Goal: Navigation & Orientation: Find specific page/section

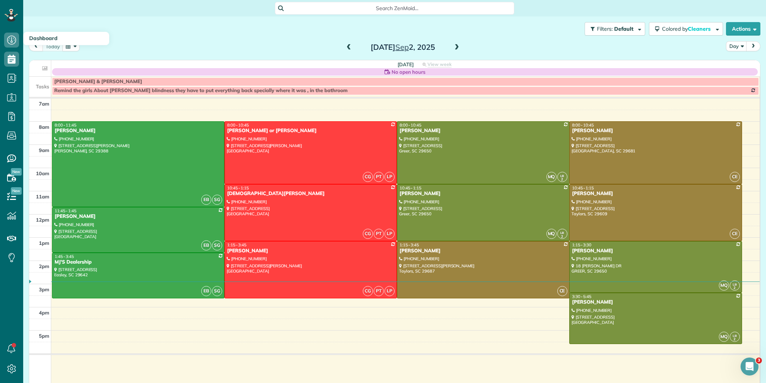
scroll to position [3, 3]
click at [347, 46] on span at bounding box center [349, 47] width 8 height 7
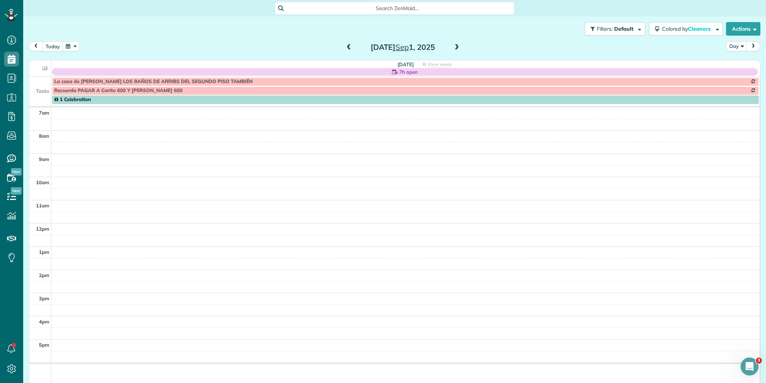
click at [347, 46] on span at bounding box center [349, 47] width 8 height 7
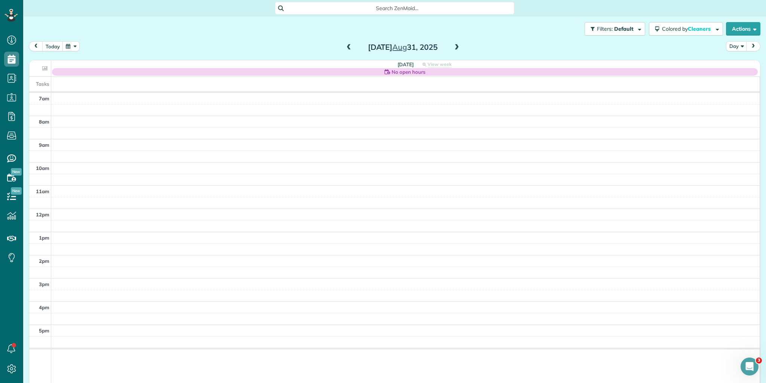
click at [347, 46] on span at bounding box center [349, 47] width 8 height 7
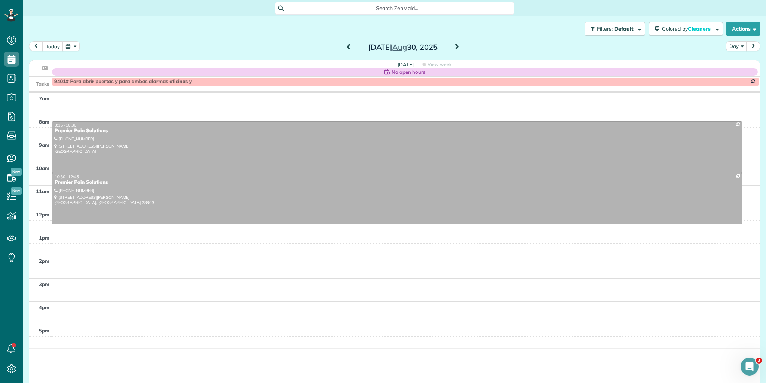
click at [347, 46] on span at bounding box center [349, 47] width 8 height 7
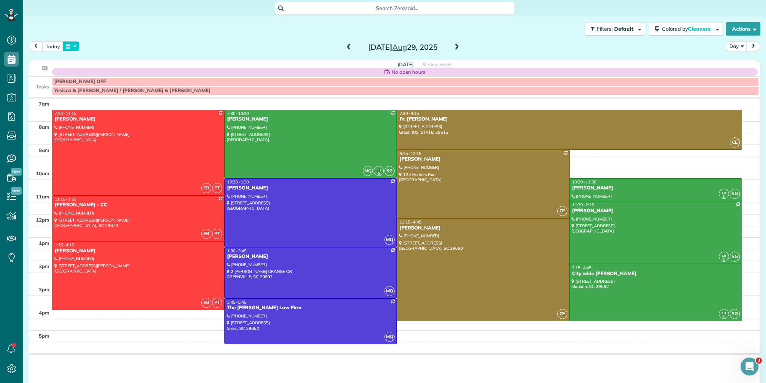
click at [74, 45] on button "button" at bounding box center [71, 46] width 17 height 10
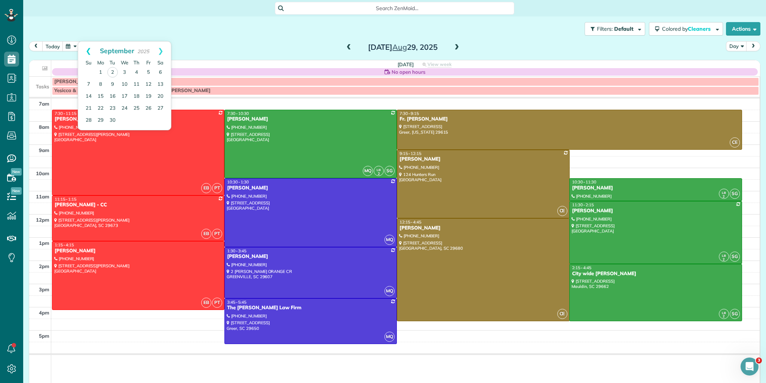
click at [89, 49] on link "Prev" at bounding box center [88, 51] width 21 height 19
click at [100, 116] on link "25" at bounding box center [101, 120] width 12 height 12
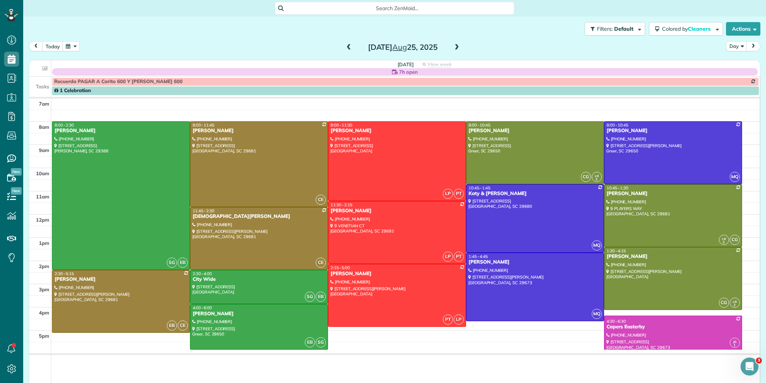
click at [454, 45] on span at bounding box center [457, 47] width 8 height 7
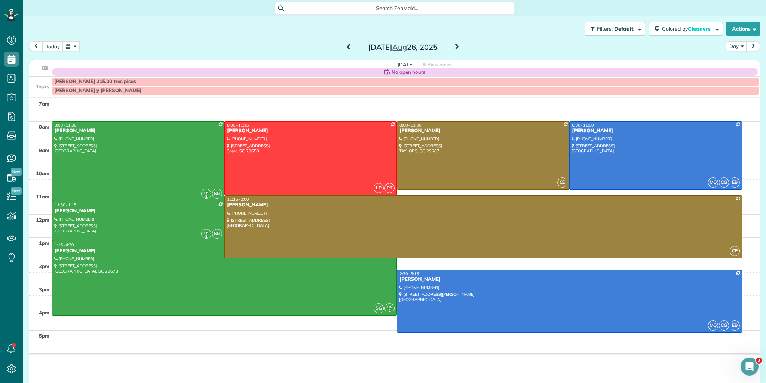
click at [454, 45] on span at bounding box center [457, 47] width 8 height 7
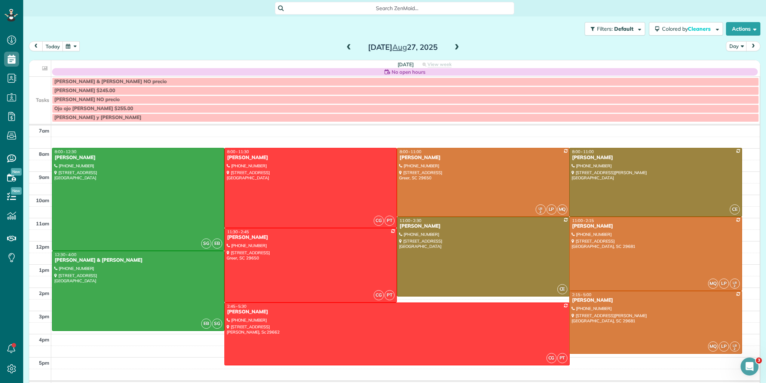
click at [454, 45] on span at bounding box center [457, 47] width 8 height 7
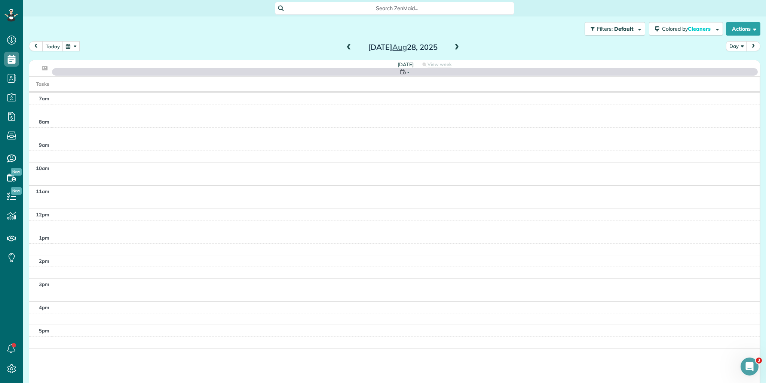
click at [454, 45] on span at bounding box center [457, 47] width 8 height 7
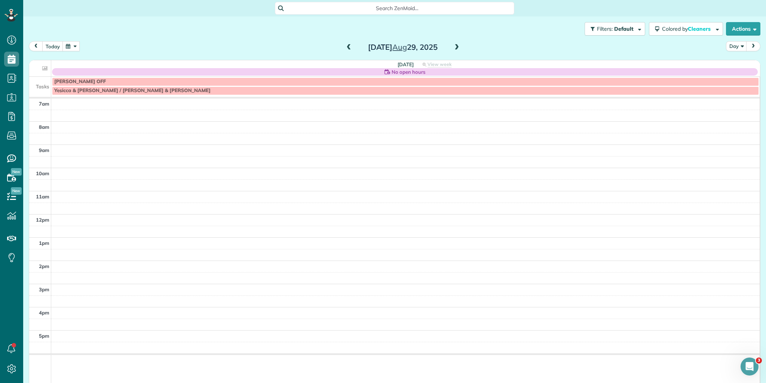
click at [454, 45] on span at bounding box center [457, 47] width 8 height 7
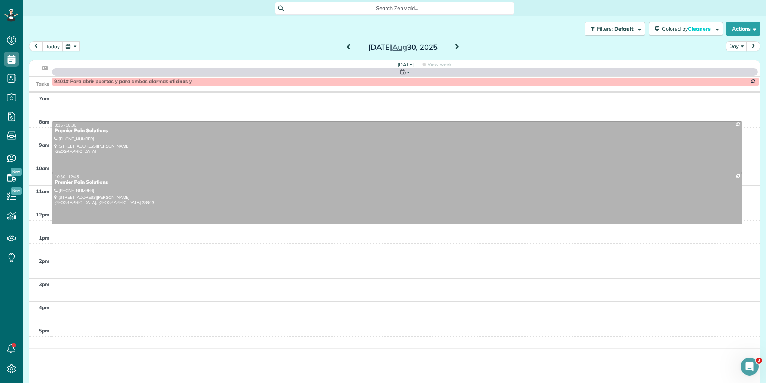
click at [454, 45] on span at bounding box center [457, 47] width 8 height 7
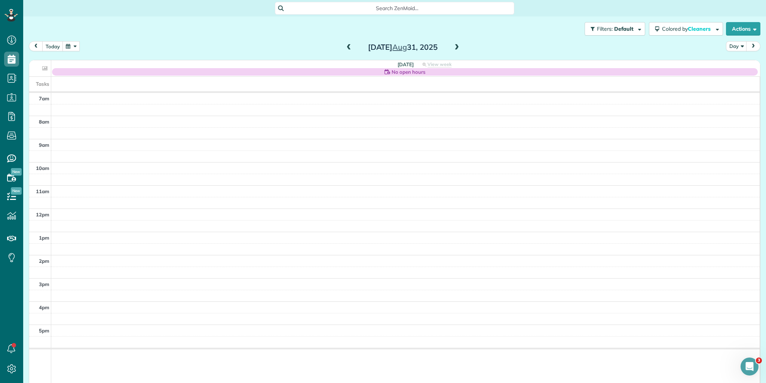
click at [347, 47] on span at bounding box center [349, 47] width 8 height 7
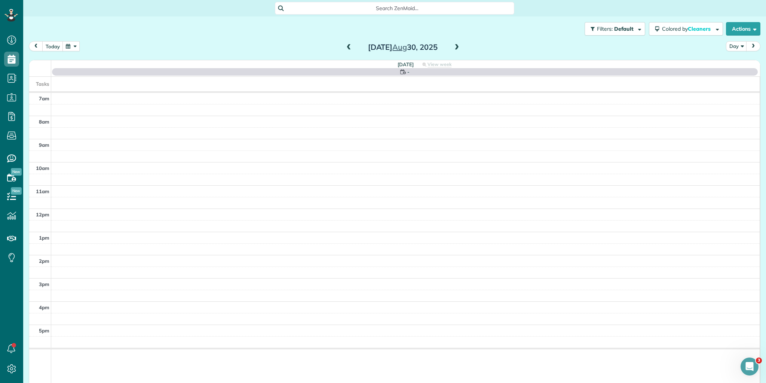
click at [347, 47] on span at bounding box center [349, 47] width 8 height 7
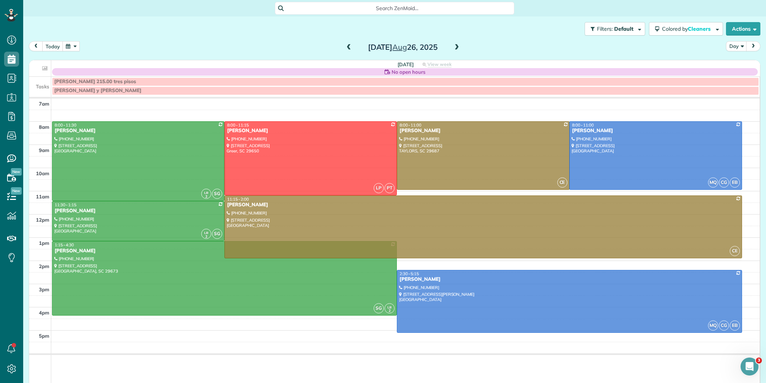
click at [347, 47] on span at bounding box center [349, 47] width 8 height 7
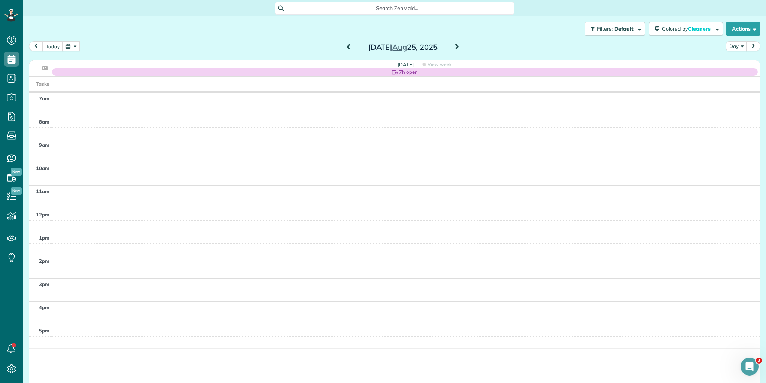
click at [453, 46] on span at bounding box center [457, 47] width 8 height 7
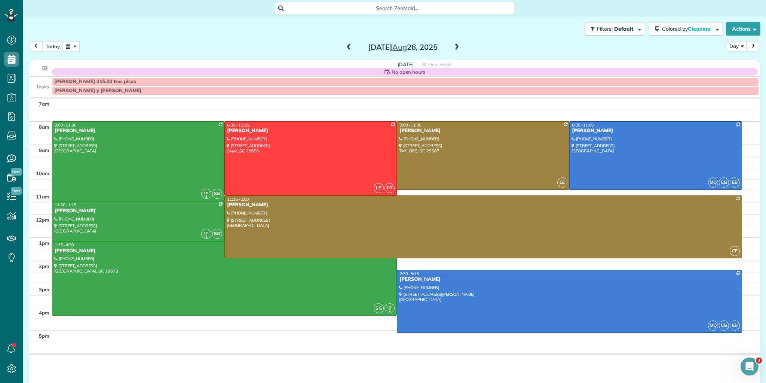
click at [345, 48] on span at bounding box center [349, 47] width 8 height 7
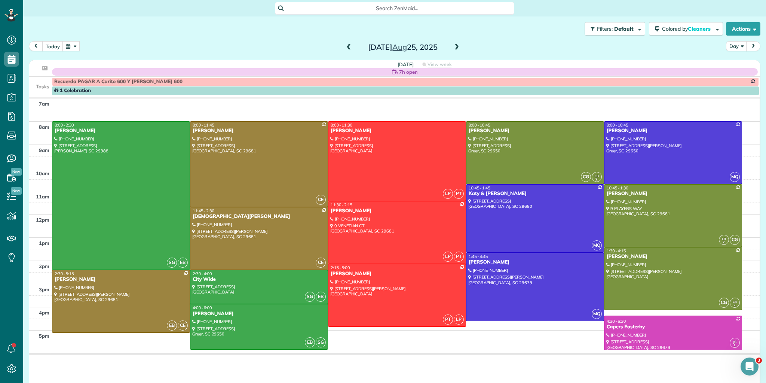
click at [453, 45] on span at bounding box center [457, 47] width 8 height 7
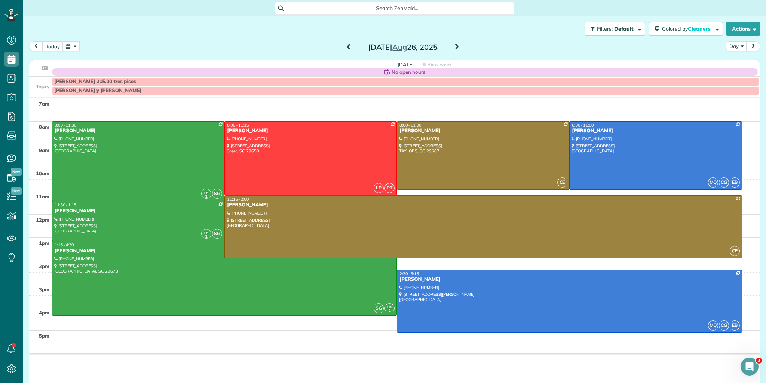
click at [454, 46] on span at bounding box center [457, 47] width 8 height 7
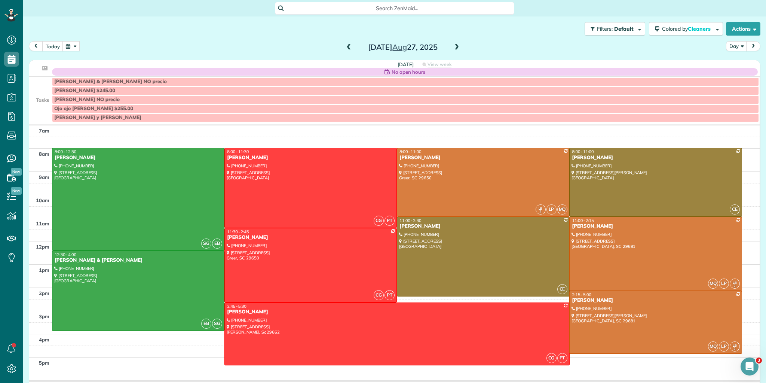
click at [453, 47] on span at bounding box center [457, 47] width 8 height 7
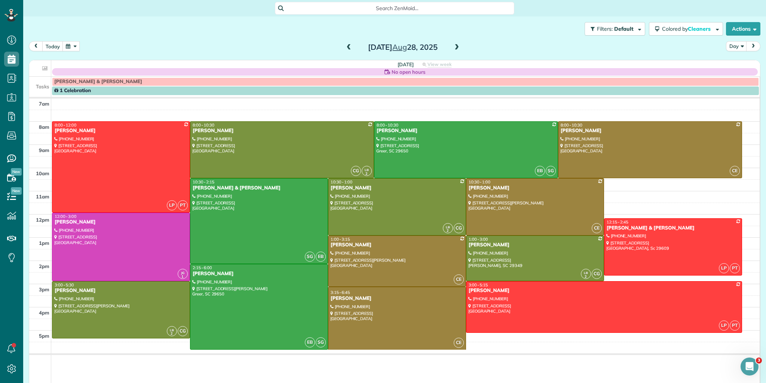
click at [454, 45] on span at bounding box center [457, 47] width 8 height 7
